Goal: Task Accomplishment & Management: Use online tool/utility

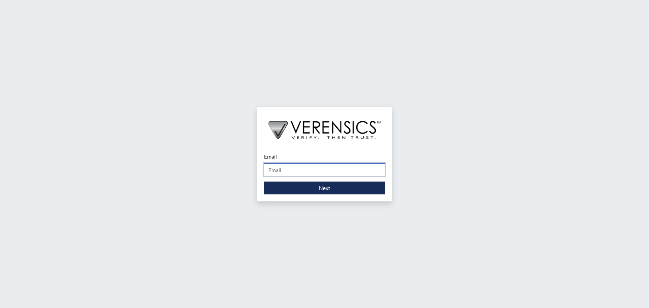
click at [314, 170] on input "Email" at bounding box center [324, 169] width 121 height 13
type input "[PERSON_NAME][EMAIL_ADDRESS][DOMAIN_NAME]"
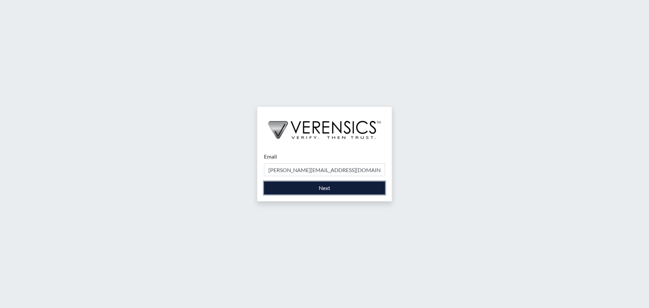
click at [320, 189] on button "Next" at bounding box center [324, 188] width 121 height 13
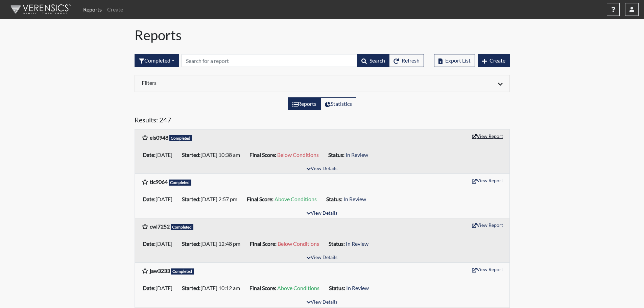
click at [493, 136] on button "View Report" at bounding box center [487, 136] width 37 height 10
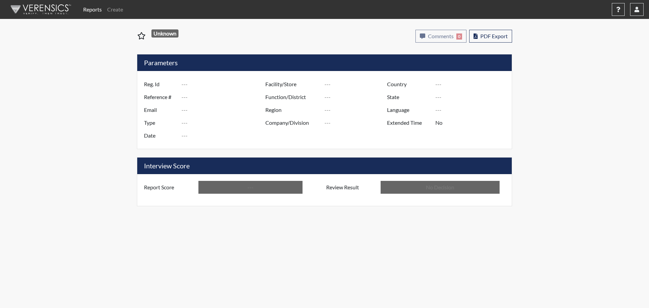
type input "els0948"
type input "51612"
type input "---"
type input "Corrections Pre-Employment"
type input "[DATE]"
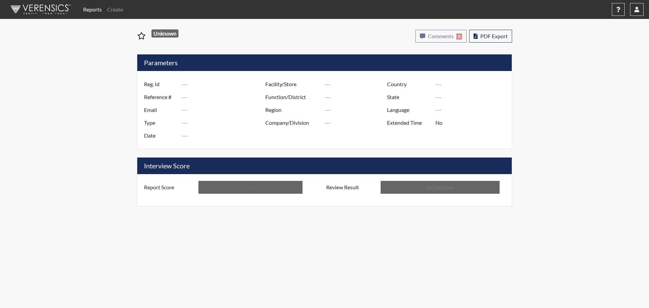
type input "[PERSON_NAME]"
type input "[GEOGRAPHIC_DATA]"
type input "[US_STATE]"
type input "English"
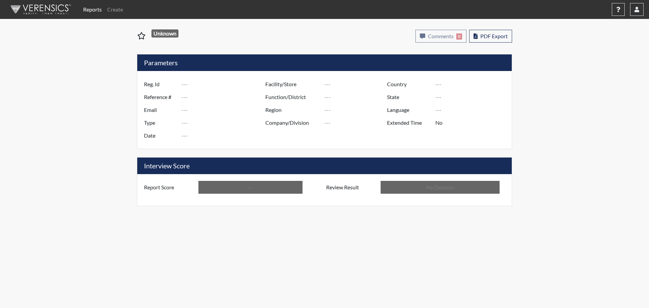
type input "Below Conditions"
type input "In Review"
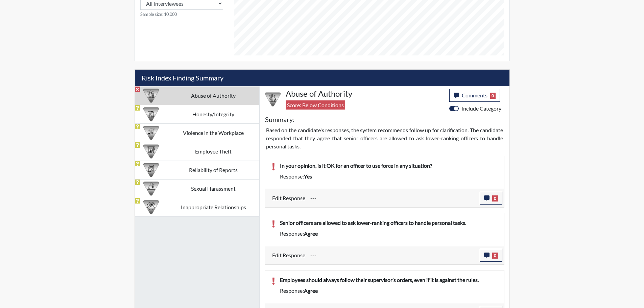
scroll to position [354, 0]
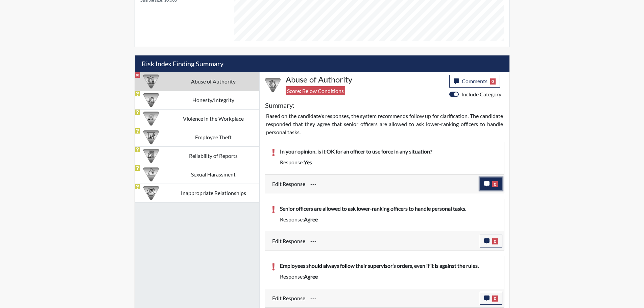
click at [488, 187] on button "0" at bounding box center [491, 183] width 23 height 13
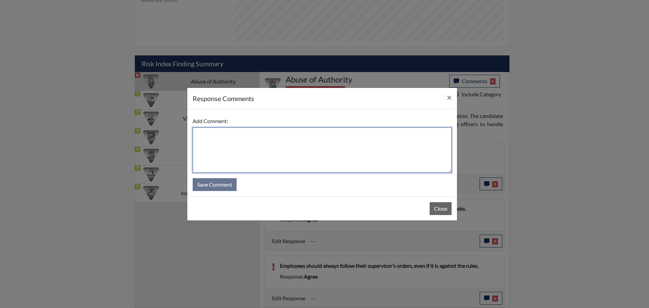
click at [260, 134] on textarea at bounding box center [322, 149] width 259 height 45
type textarea "applicant stated "no" to question. she stated she misread it."
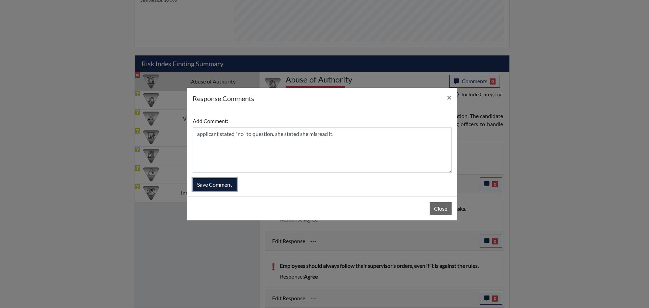
click at [219, 187] on button "Save Comment" at bounding box center [215, 184] width 44 height 13
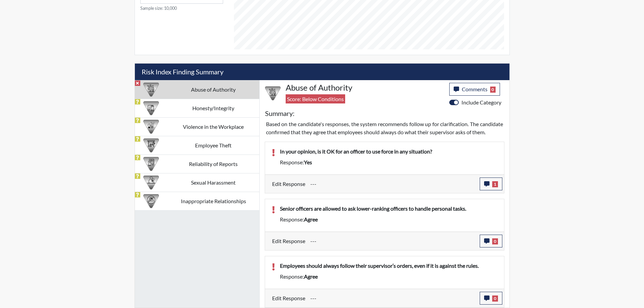
scroll to position [112, 281]
click at [486, 239] on icon "button" at bounding box center [486, 240] width 5 height 5
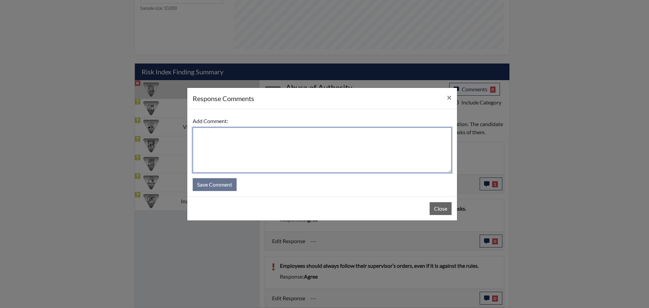
click at [229, 135] on textarea at bounding box center [322, 149] width 259 height 45
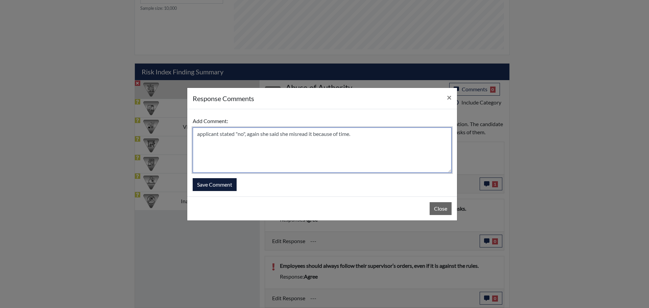
type textarea "applicant stated "no", again she said she misread it because of time."
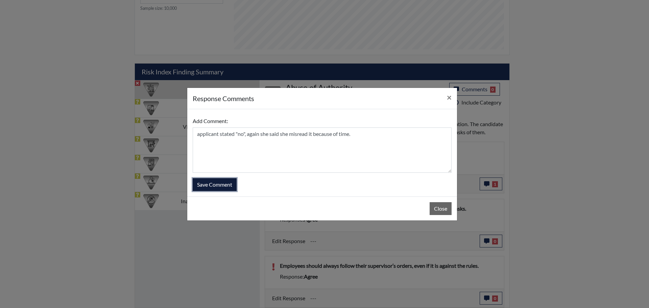
click at [232, 186] on button "Save Comment" at bounding box center [215, 184] width 44 height 13
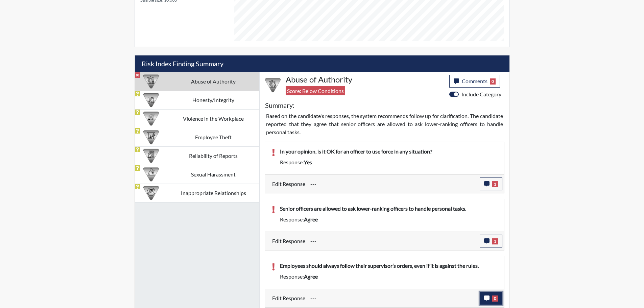
click at [494, 298] on span "0" at bounding box center [495, 298] width 6 height 6
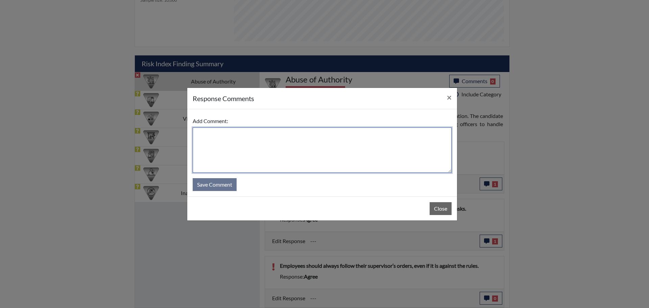
click at [233, 130] on textarea at bounding box center [322, 149] width 259 height 45
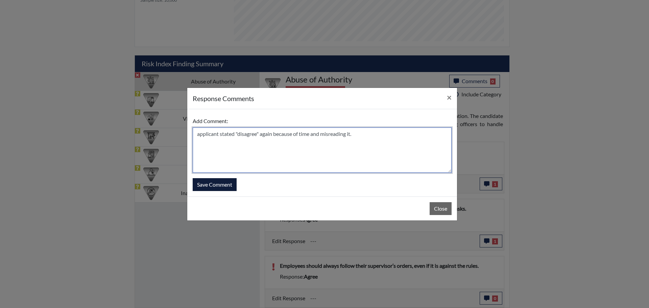
type textarea "applicant stated "disagree" again because of time and misreading it."
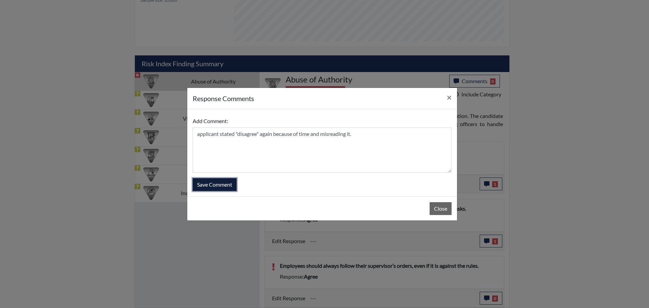
click at [224, 184] on button "Save Comment" at bounding box center [215, 184] width 44 height 13
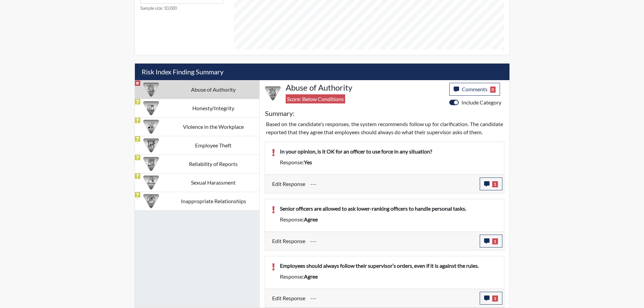
scroll to position [0, 0]
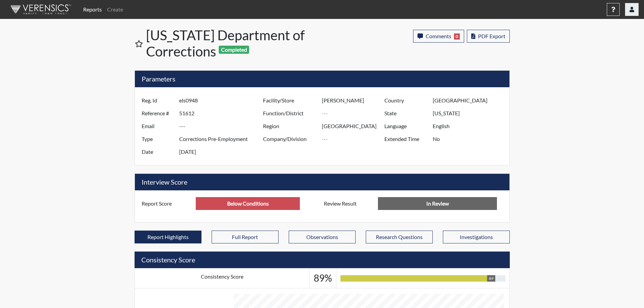
click at [632, 13] on button "button" at bounding box center [632, 9] width 14 height 13
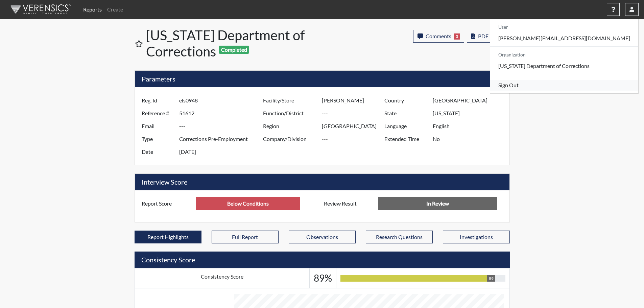
click at [589, 91] on link "Sign Out" at bounding box center [564, 85] width 148 height 11
